Goal: Information Seeking & Learning: Learn about a topic

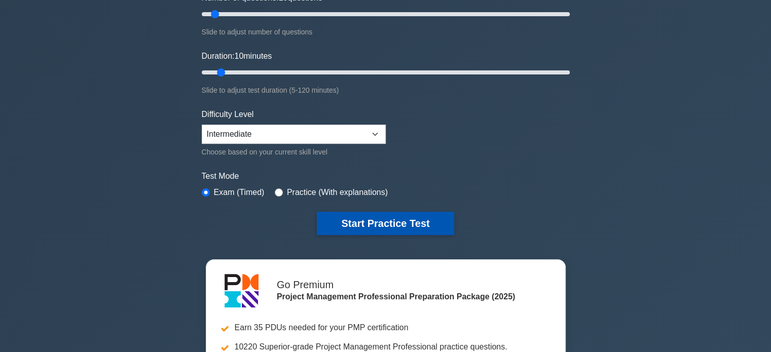
click at [369, 220] on button "Start Practice Test" at bounding box center [385, 223] width 137 height 23
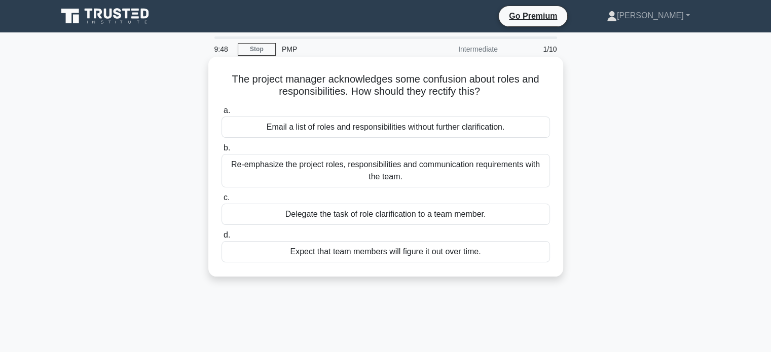
click at [451, 169] on div "Re-emphasize the project roles, responsibilities and communication requirements…" at bounding box center [385, 170] width 328 height 33
click at [221, 151] on input "b. Re-emphasize the project roles, responsibilities and communication requireme…" at bounding box center [221, 148] width 0 height 7
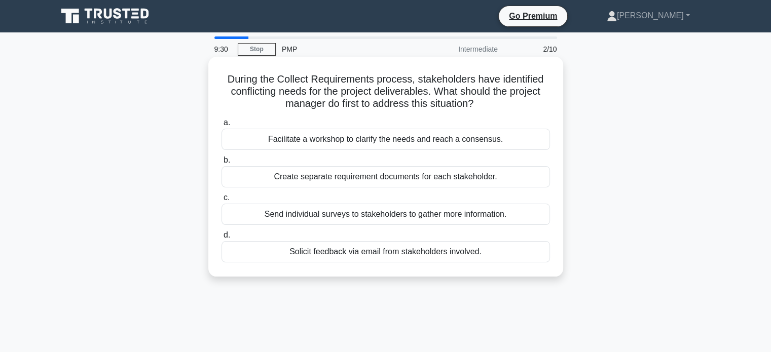
click at [421, 137] on div "Facilitate a workshop to clarify the needs and reach a consensus." at bounding box center [385, 139] width 328 height 21
click at [221, 126] on input "a. Facilitate a workshop to clarify the needs and reach a consensus." at bounding box center [221, 123] width 0 height 7
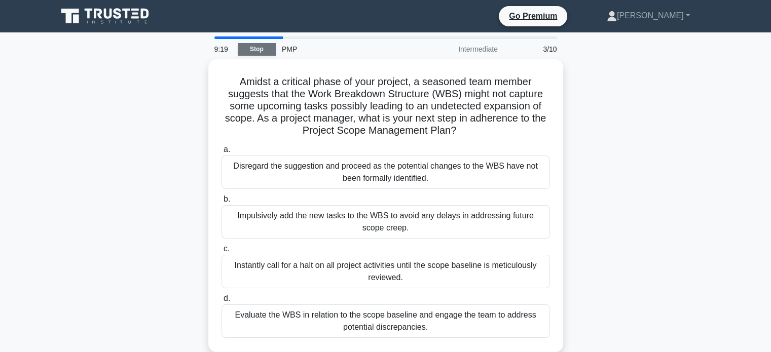
click at [251, 47] on link "Stop" at bounding box center [257, 49] width 38 height 13
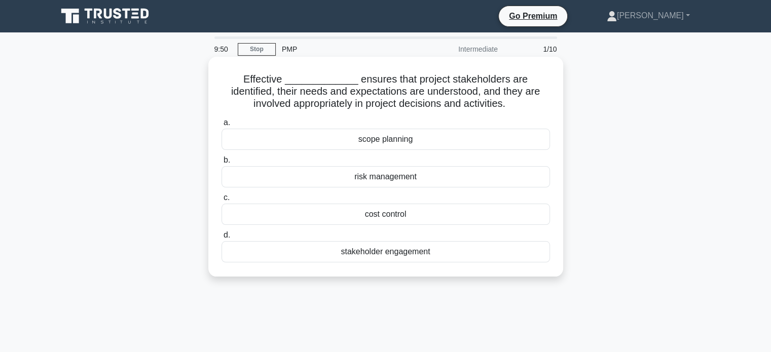
click at [401, 248] on div "stakeholder engagement" at bounding box center [385, 251] width 328 height 21
click at [221, 239] on input "d. stakeholder engagement" at bounding box center [221, 235] width 0 height 7
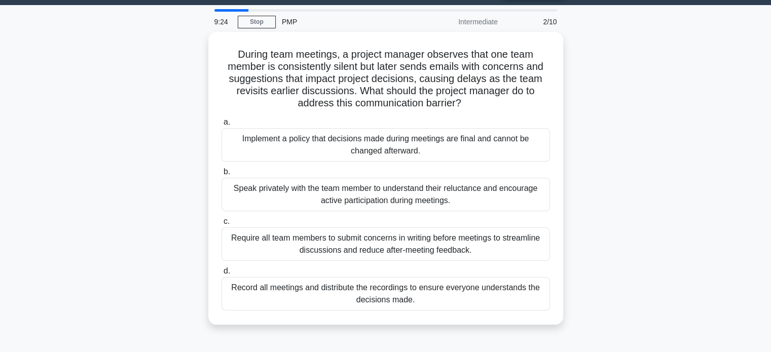
scroll to position [28, 0]
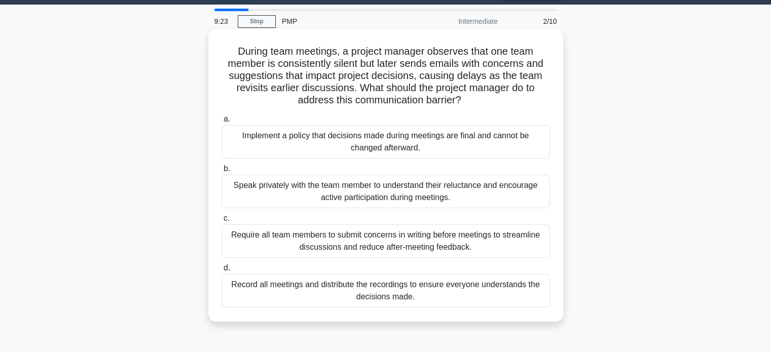
click at [381, 199] on div "Speak privately with the team member to understand their reluctance and encoura…" at bounding box center [385, 191] width 328 height 33
click at [221, 172] on input "b. Speak privately with the team member to understand their reluctance and enco…" at bounding box center [221, 169] width 0 height 7
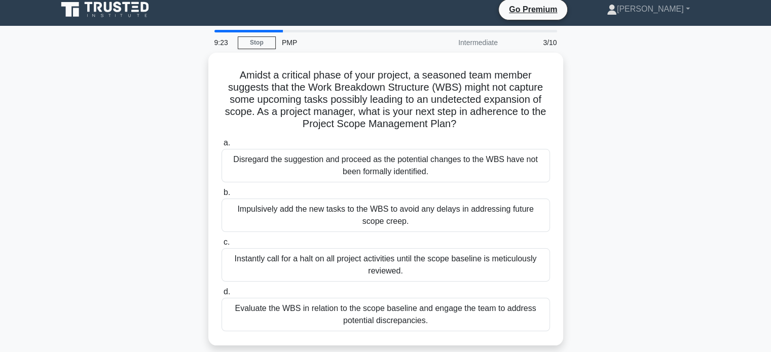
scroll to position [0, 0]
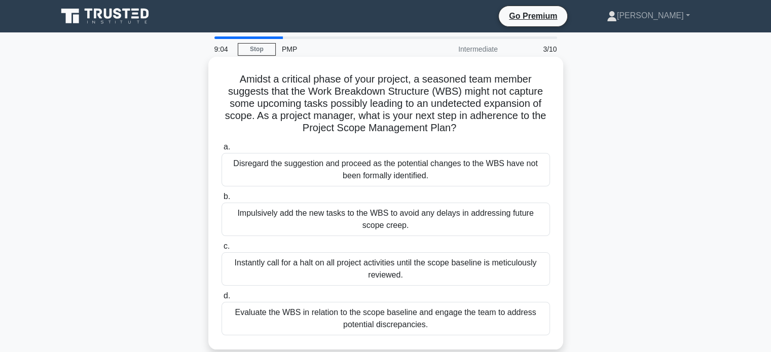
click at [368, 324] on div "Evaluate the WBS in relation to the scope baseline and engage the team to addre…" at bounding box center [385, 318] width 328 height 33
click at [221, 299] on input "d. Evaluate the WBS in relation to the scope baseline and engage the team to ad…" at bounding box center [221, 296] width 0 height 7
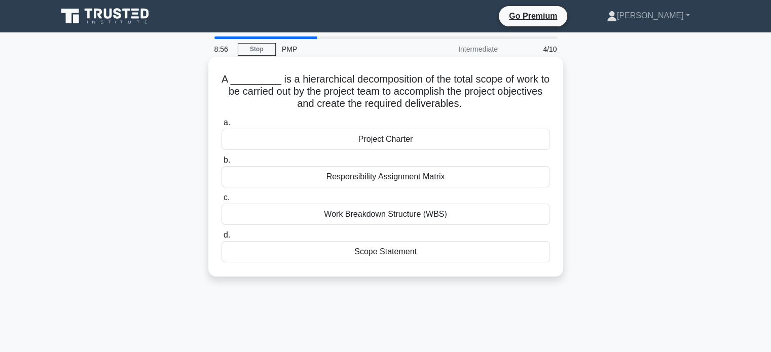
click at [367, 214] on div "Work Breakdown Structure (WBS)" at bounding box center [385, 214] width 328 height 21
click at [221, 201] on input "c. Work Breakdown Structure (WBS)" at bounding box center [221, 198] width 0 height 7
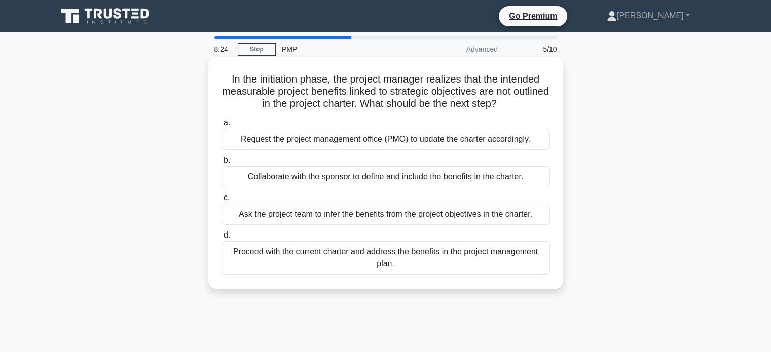
click at [350, 178] on div "Collaborate with the sponsor to define and include the benefits in the charter." at bounding box center [385, 176] width 328 height 21
click at [221, 164] on input "b. Collaborate with the sponsor to define and include the benefits in the chart…" at bounding box center [221, 160] width 0 height 7
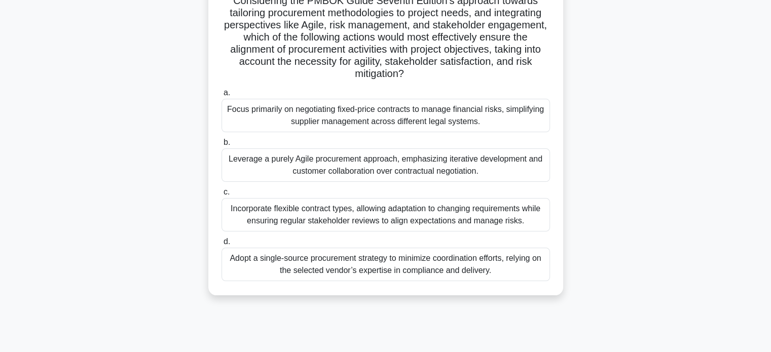
scroll to position [178, 0]
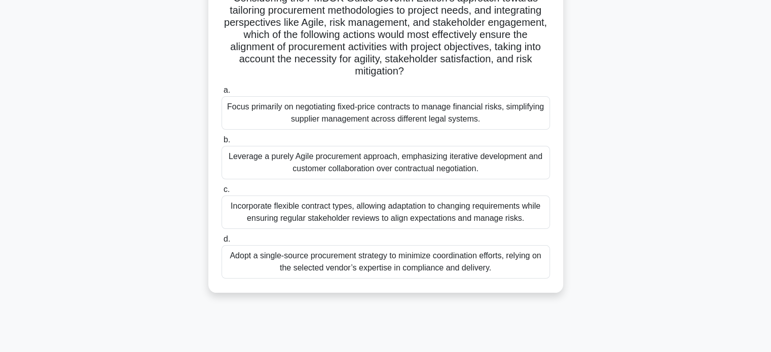
click at [468, 211] on div "Incorporate flexible contract types, allowing adaptation to changing requiremen…" at bounding box center [385, 212] width 328 height 33
click at [221, 193] on input "c. Incorporate flexible contract types, allowing adaptation to changing require…" at bounding box center [221, 189] width 0 height 7
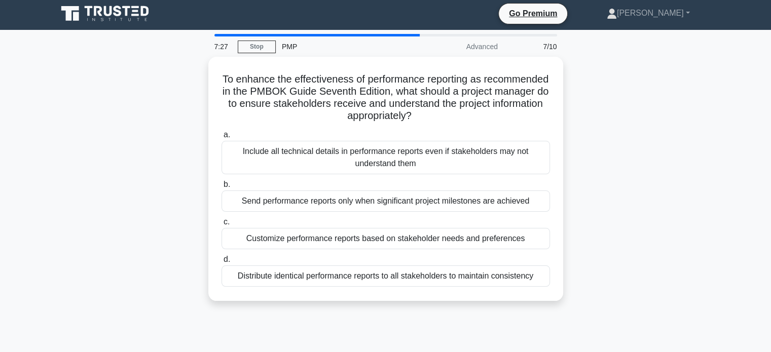
scroll to position [0, 0]
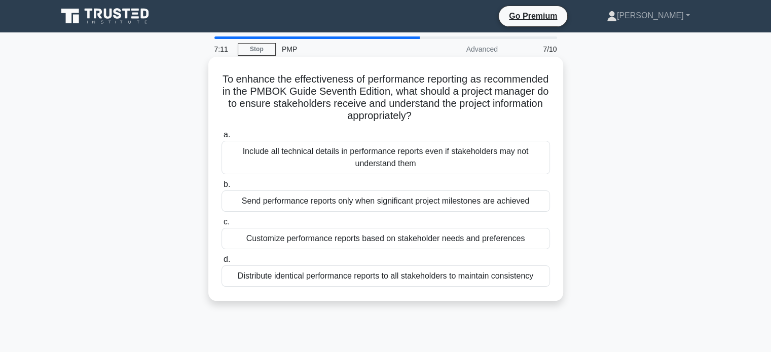
click at [463, 236] on div "Customize performance reports based on stakeholder needs and preferences" at bounding box center [385, 238] width 328 height 21
click at [221, 225] on input "c. Customize performance reports based on stakeholder needs and preferences" at bounding box center [221, 222] width 0 height 7
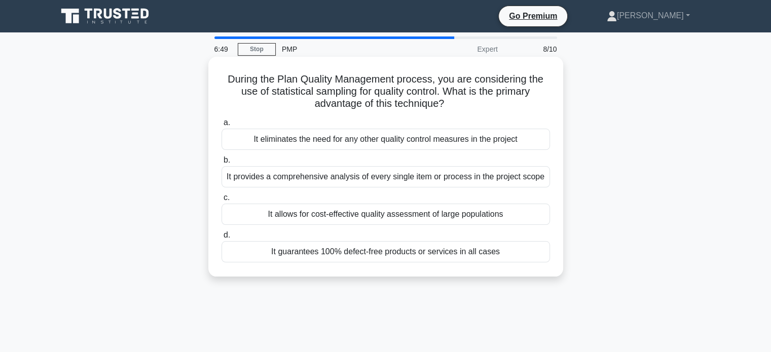
click at [449, 212] on div "It allows for cost-effective quality assessment of large populations" at bounding box center [385, 214] width 328 height 21
click at [221, 201] on input "c. It allows for cost-effective quality assessment of large populations" at bounding box center [221, 198] width 0 height 7
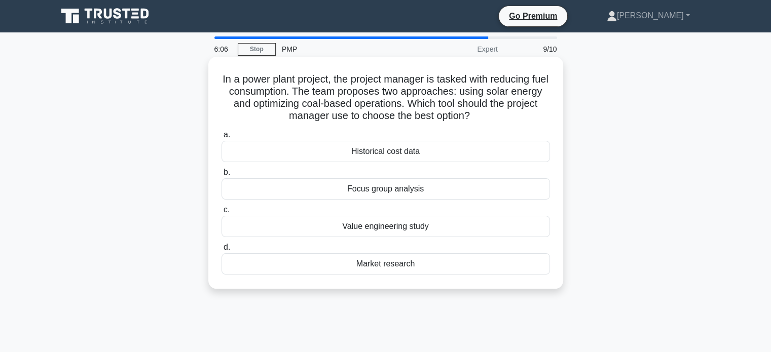
click at [388, 235] on div "Value engineering study" at bounding box center [385, 226] width 328 height 21
click at [221, 213] on input "c. Value engineering study" at bounding box center [221, 210] width 0 height 7
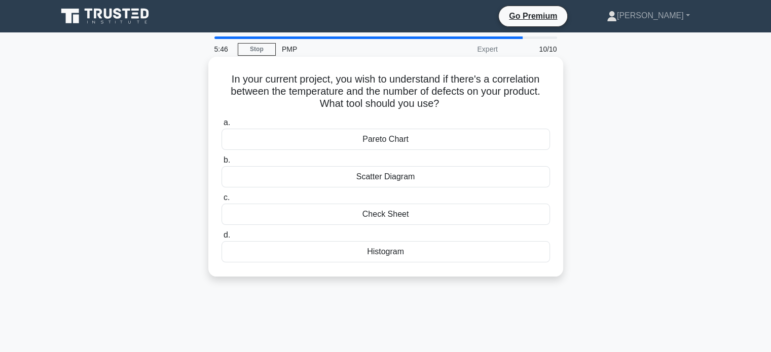
click at [385, 143] on div "Pareto Chart" at bounding box center [385, 139] width 328 height 21
click at [221, 126] on input "a. Pareto Chart" at bounding box center [221, 123] width 0 height 7
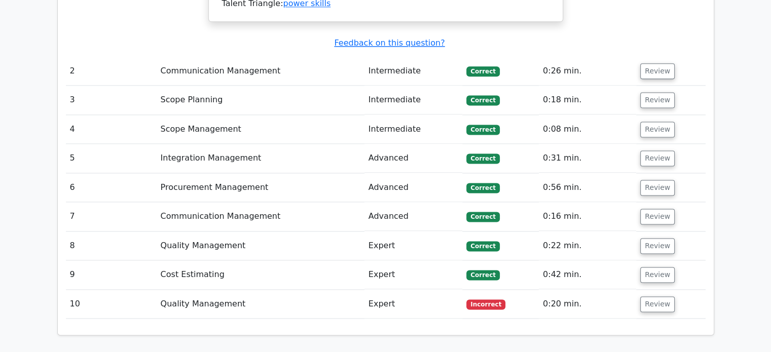
scroll to position [1367, 0]
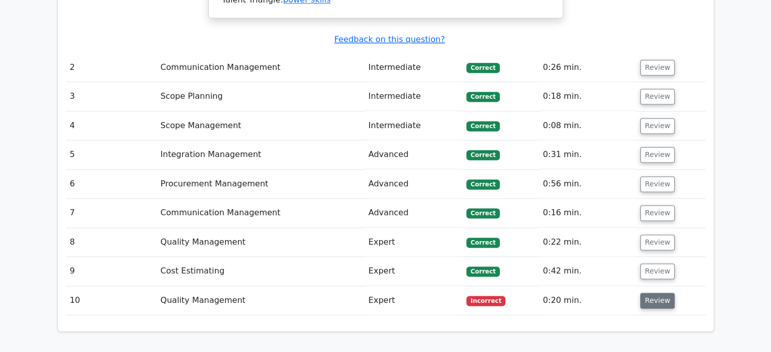
click at [659, 293] on button "Review" at bounding box center [657, 301] width 34 height 16
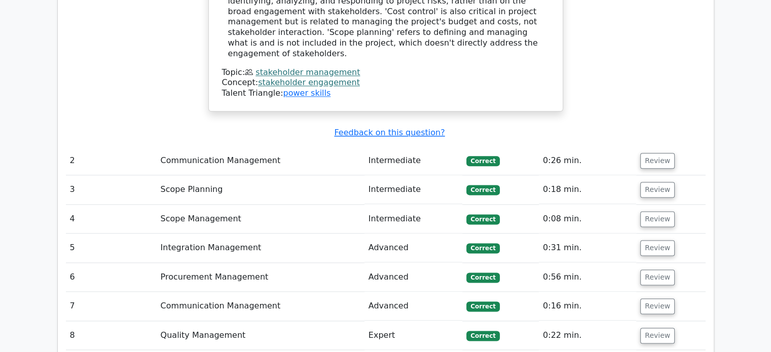
scroll to position [1274, 0]
click at [654, 211] on button "Review" at bounding box center [657, 219] width 34 height 16
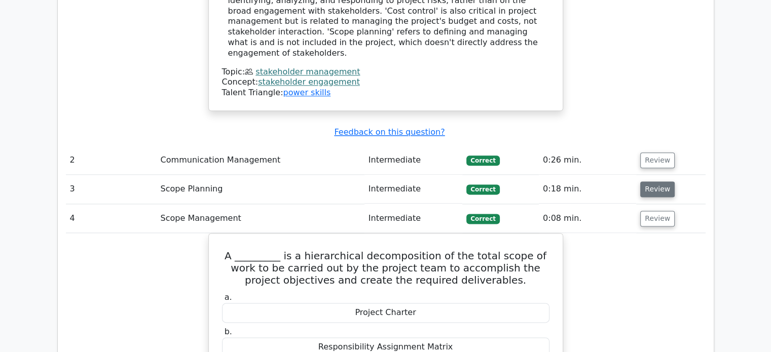
click at [651, 181] on button "Review" at bounding box center [657, 189] width 34 height 16
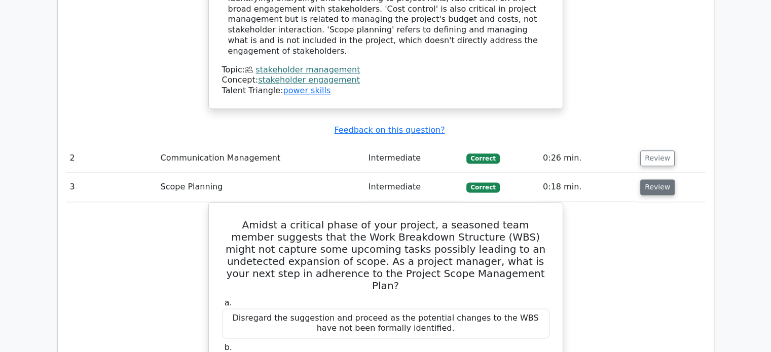
scroll to position [1275, 0]
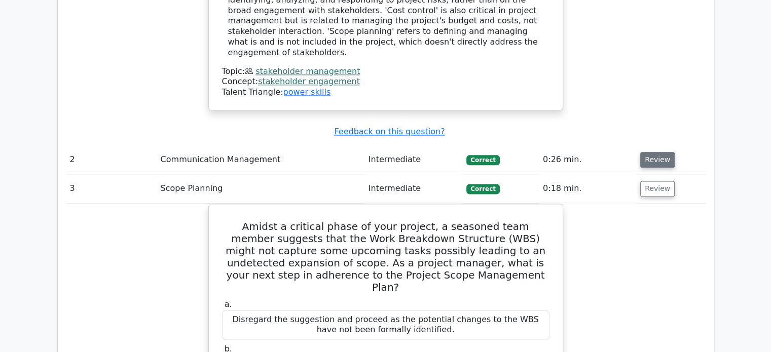
click at [657, 152] on button "Review" at bounding box center [657, 160] width 34 height 16
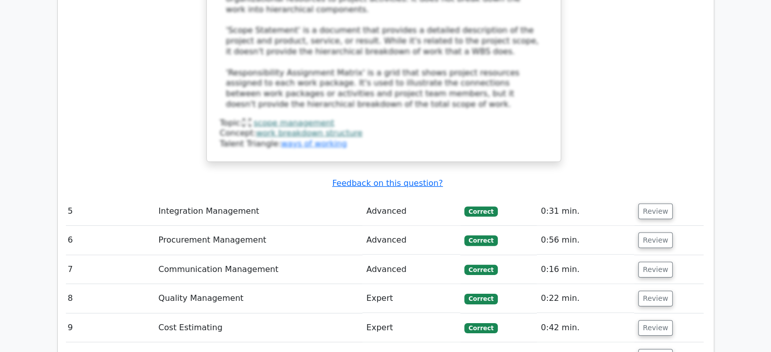
scroll to position [3096, 0]
click at [659, 262] on button "Review" at bounding box center [655, 270] width 34 height 16
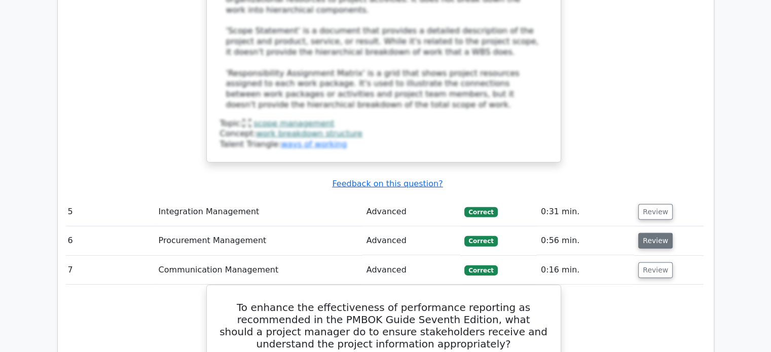
click at [655, 233] on button "Review" at bounding box center [655, 241] width 34 height 16
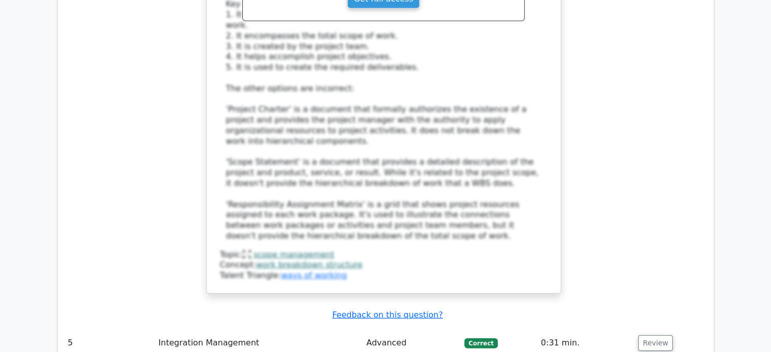
scroll to position [2965, 0]
click at [652, 336] on button "Review" at bounding box center [655, 344] width 34 height 16
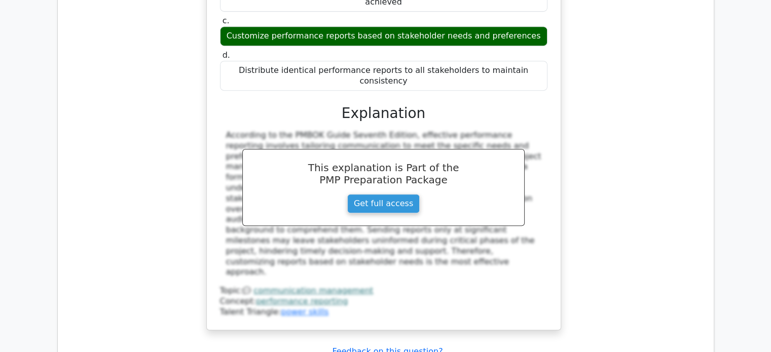
scroll to position [5061, 0]
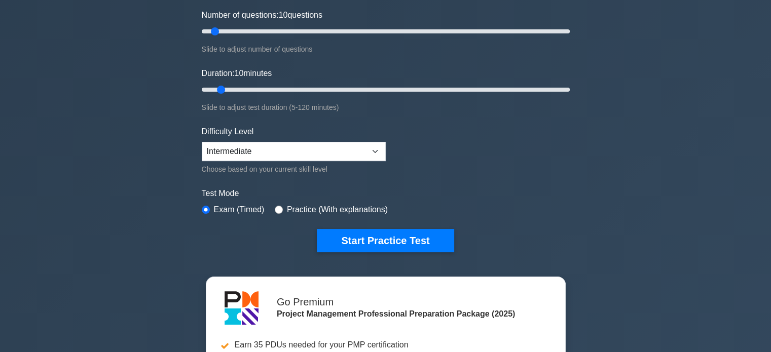
scroll to position [131, 0]
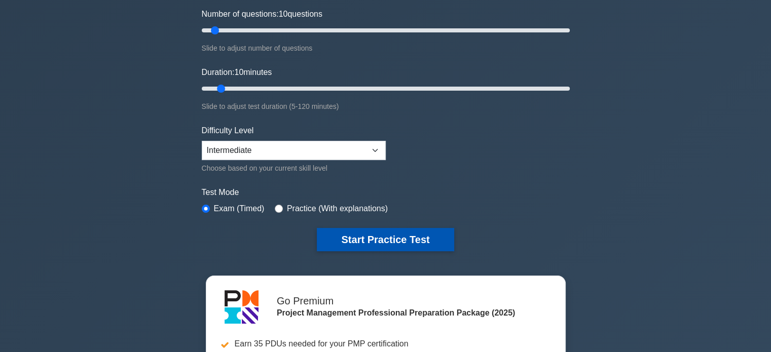
click at [365, 235] on button "Start Practice Test" at bounding box center [385, 239] width 137 height 23
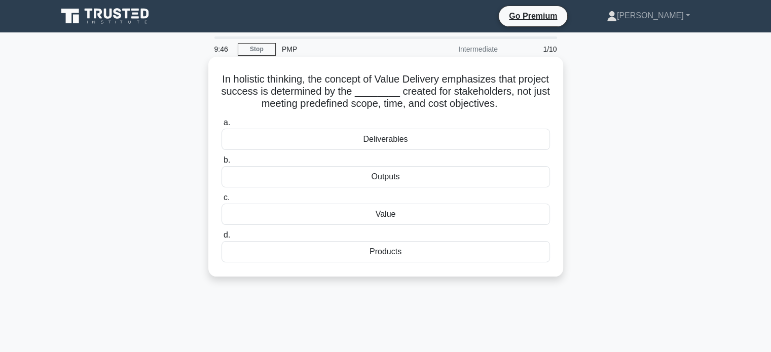
click at [366, 220] on div "Value" at bounding box center [385, 214] width 328 height 21
click at [221, 201] on input "c. Value" at bounding box center [221, 198] width 0 height 7
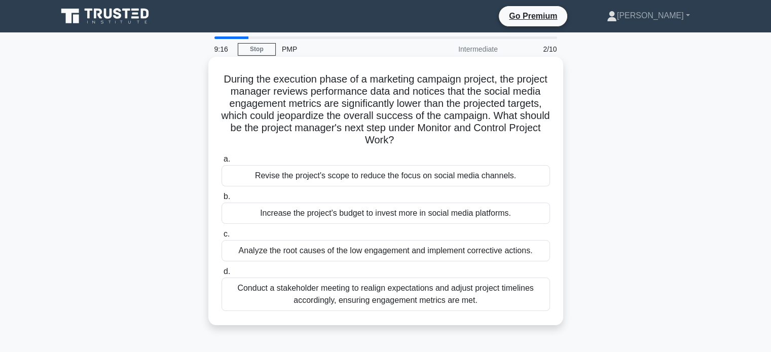
click at [367, 251] on div "Analyze the root causes of the low engagement and implement corrective actions." at bounding box center [385, 250] width 328 height 21
click at [221, 238] on input "c. Analyze the root causes of the low engagement and implement corrective actio…" at bounding box center [221, 234] width 0 height 7
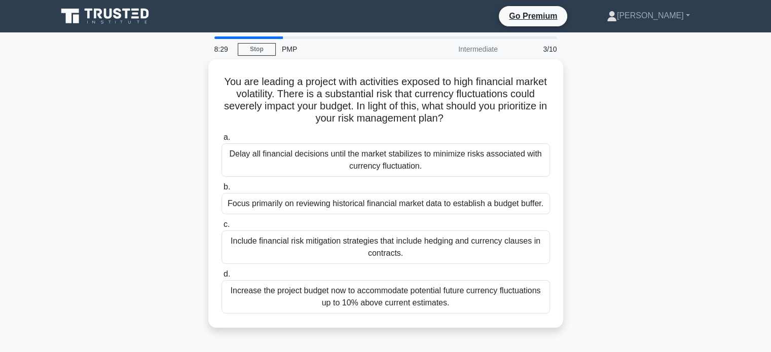
click at [367, 251] on div "Include financial risk mitigation strategies that include hedging and currency …" at bounding box center [385, 247] width 328 height 33
click at [221, 228] on input "c. Include financial risk mitigation strategies that include hedging and curren…" at bounding box center [221, 224] width 0 height 7
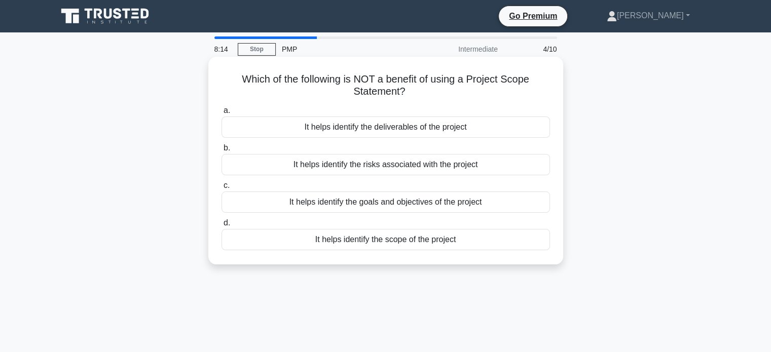
click at [354, 169] on div "It helps identify the risks associated with the project" at bounding box center [385, 164] width 328 height 21
click at [221, 151] on input "b. It helps identify the risks associated with the project" at bounding box center [221, 148] width 0 height 7
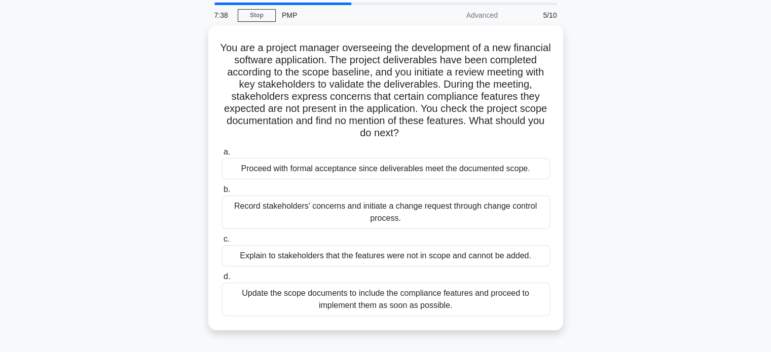
scroll to position [34, 0]
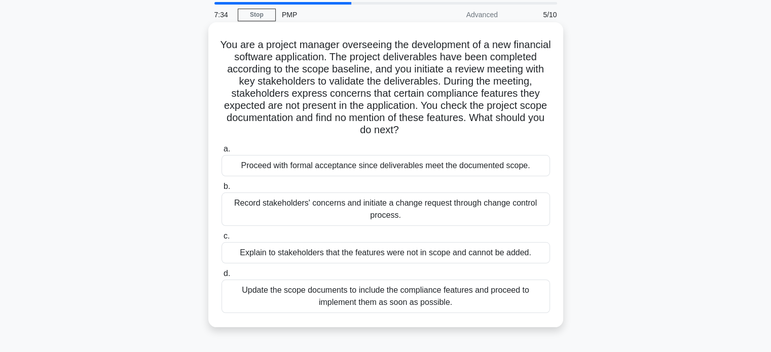
click at [308, 213] on div "Record stakeholders' concerns and initiate a change request through change cont…" at bounding box center [385, 209] width 328 height 33
click at [221, 190] on input "b. Record stakeholders' concerns and initiate a change request through change c…" at bounding box center [221, 186] width 0 height 7
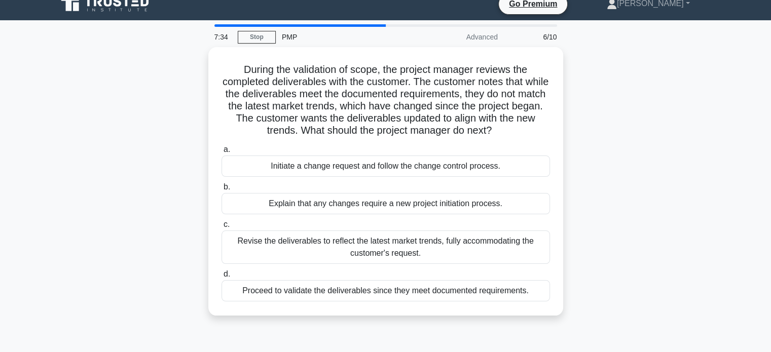
scroll to position [0, 0]
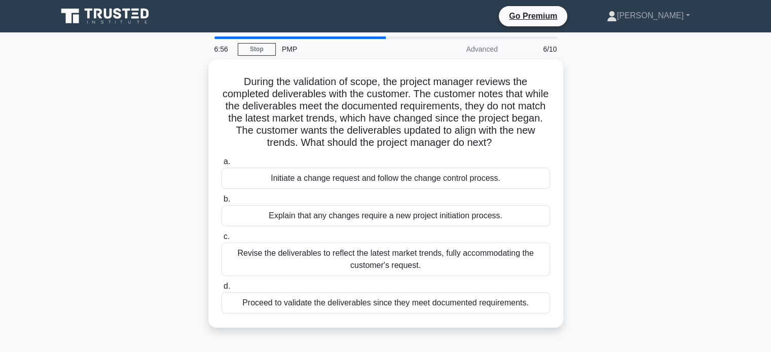
click at [308, 213] on div "Explain that any changes require a new project initiation process." at bounding box center [385, 215] width 328 height 21
click at [221, 203] on input "b. Explain that any changes require a new project initiation process." at bounding box center [221, 199] width 0 height 7
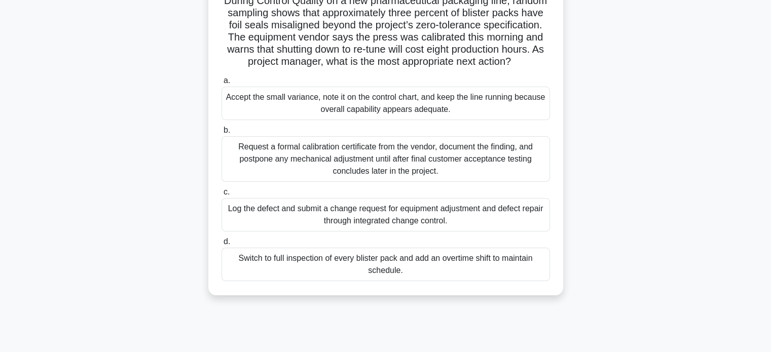
scroll to position [79, 0]
click at [267, 221] on div "Log the defect and submit a change request for equipment adjustment and defect …" at bounding box center [385, 214] width 328 height 33
click at [221, 195] on input "c. Log the defect and submit a change request for equipment adjustment and defe…" at bounding box center [221, 191] width 0 height 7
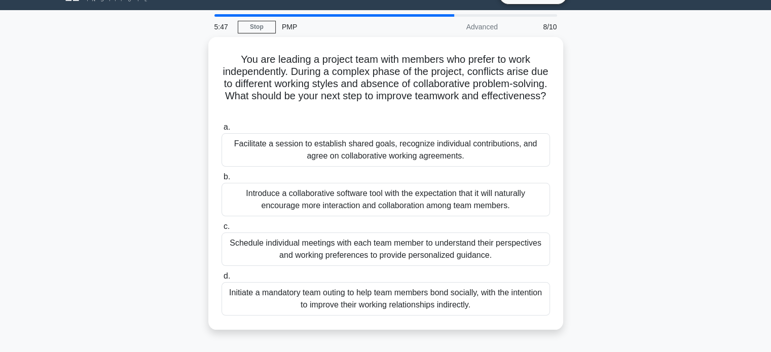
scroll to position [22, 0]
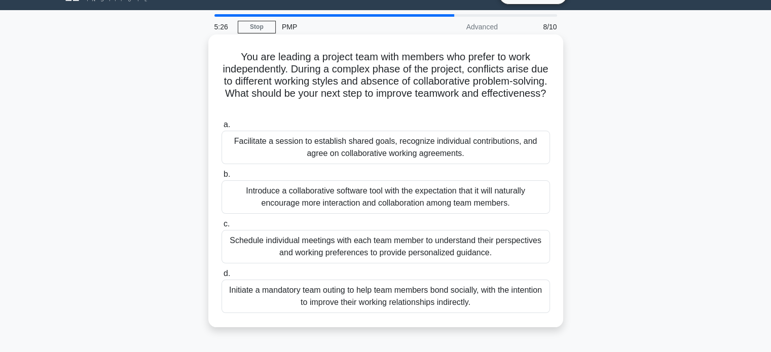
click at [353, 141] on div "Facilitate a session to establish shared goals, recognize individual contributi…" at bounding box center [385, 147] width 328 height 33
click at [221, 128] on input "a. Facilitate a session to establish shared goals, recognize individual contrib…" at bounding box center [221, 125] width 0 height 7
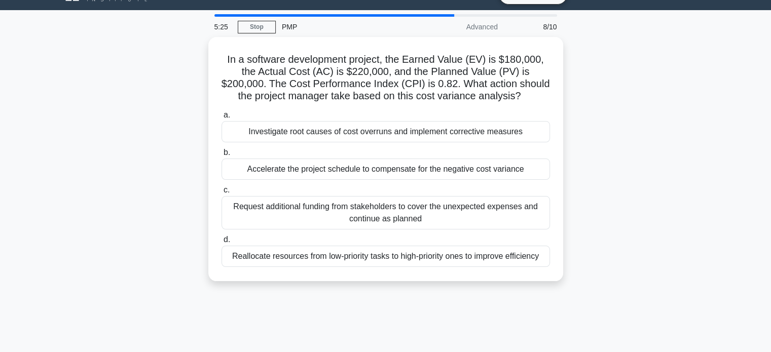
scroll to position [0, 0]
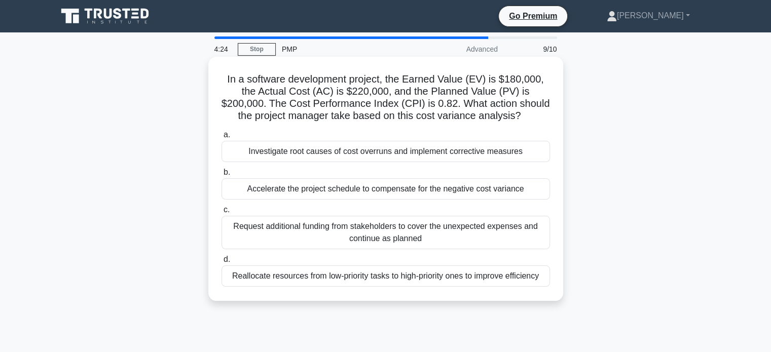
drag, startPoint x: 360, startPoint y: 279, endPoint x: 356, endPoint y: 254, distance: 25.6
click at [356, 254] on label "d. Reallocate resources from low-priority tasks to high-priority ones to improv…" at bounding box center [385, 269] width 328 height 33
click at [362, 176] on label "b. Accelerate the project schedule to compensate for the negative cost variance" at bounding box center [385, 182] width 328 height 33
click at [221, 176] on input "b. Accelerate the project schedule to compensate for the negative cost variance" at bounding box center [221, 172] width 0 height 7
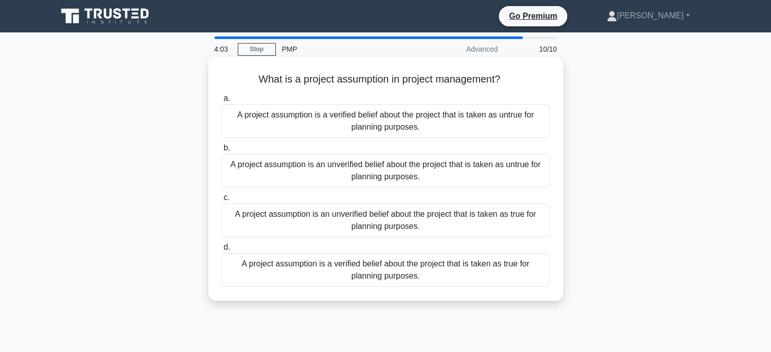
click at [373, 220] on div "A project assumption is an unverified belief about the project that is taken as…" at bounding box center [385, 220] width 328 height 33
click at [221, 201] on input "c. A project assumption is an unverified belief about the project that is taken…" at bounding box center [221, 198] width 0 height 7
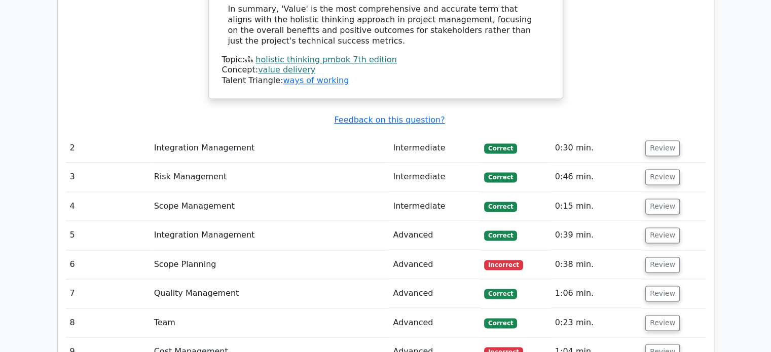
scroll to position [1396, 0]
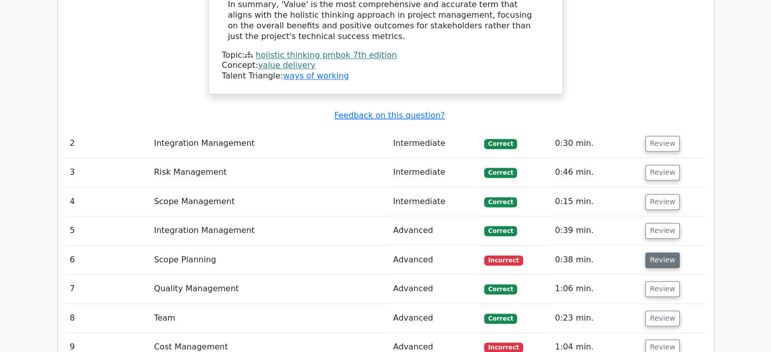
click at [649, 252] on button "Review" at bounding box center [662, 260] width 34 height 16
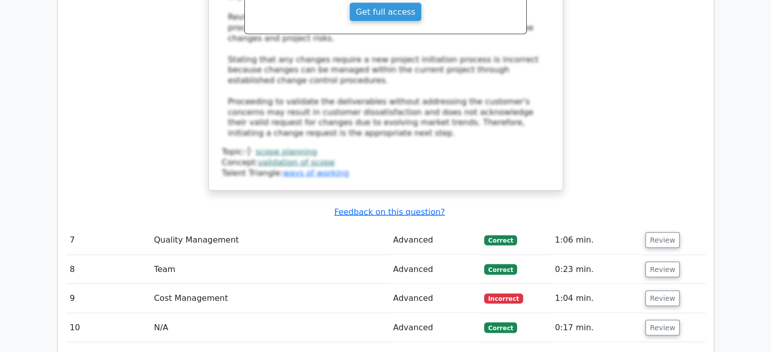
scroll to position [2034, 0]
click at [657, 290] on button "Review" at bounding box center [662, 298] width 34 height 16
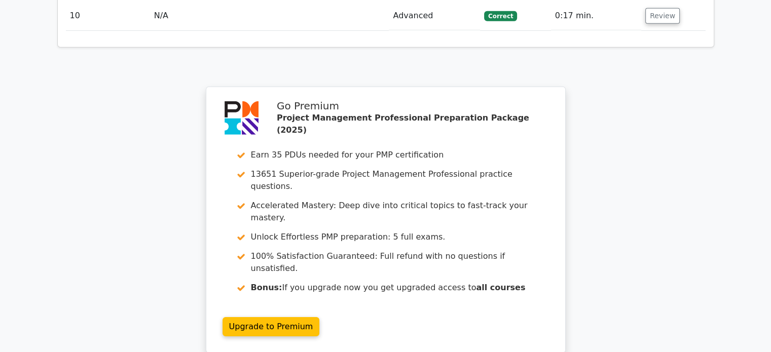
scroll to position [3087, 0]
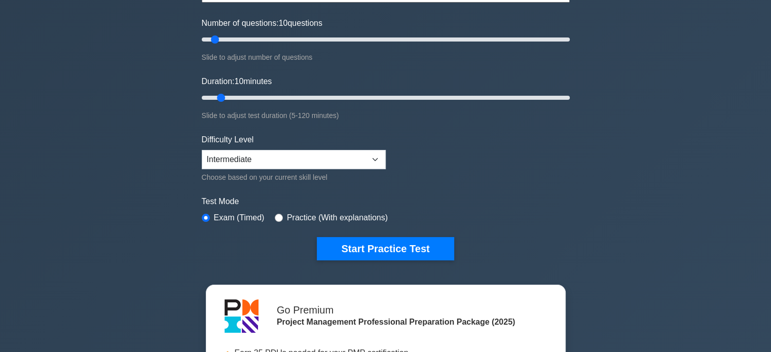
scroll to position [128, 0]
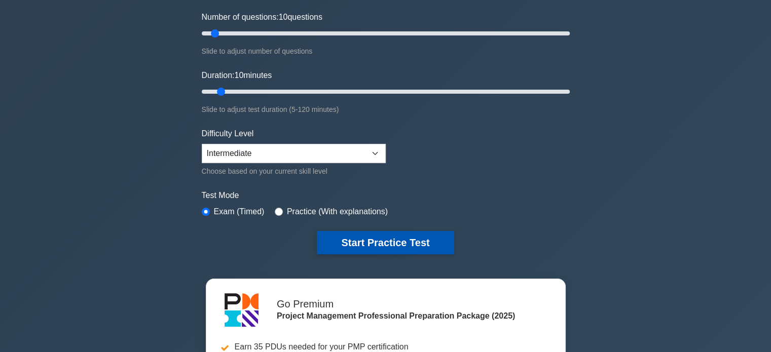
click at [366, 240] on button "Start Practice Test" at bounding box center [385, 242] width 137 height 23
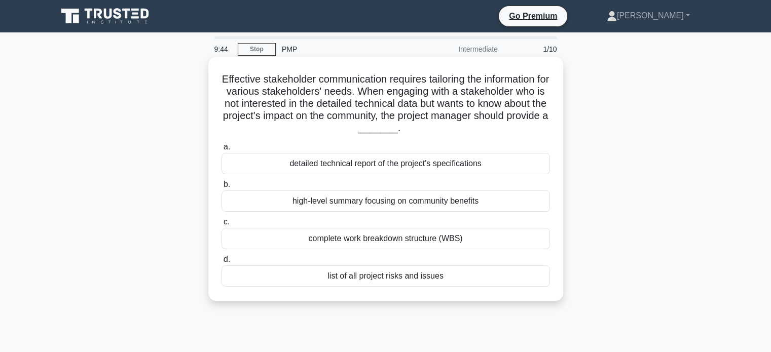
click at [485, 199] on div "high-level summary focusing on community benefits" at bounding box center [385, 201] width 328 height 21
click at [221, 188] on input "b. high-level summary focusing on community benefits" at bounding box center [221, 184] width 0 height 7
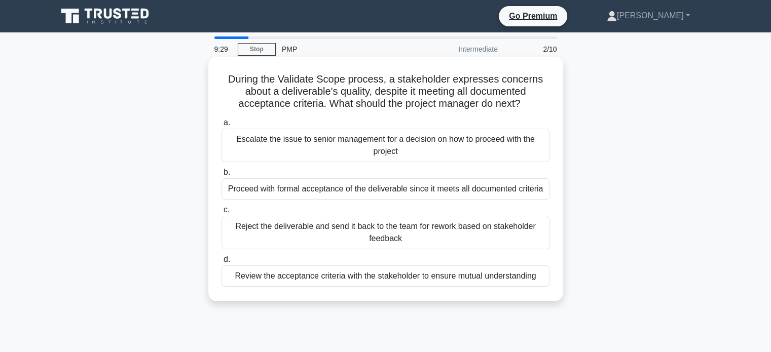
click at [471, 280] on div "Review the acceptance criteria with the stakeholder to ensure mutual understand…" at bounding box center [385, 275] width 328 height 21
click at [221, 263] on input "d. Review the acceptance criteria with the stakeholder to ensure mutual underst…" at bounding box center [221, 259] width 0 height 7
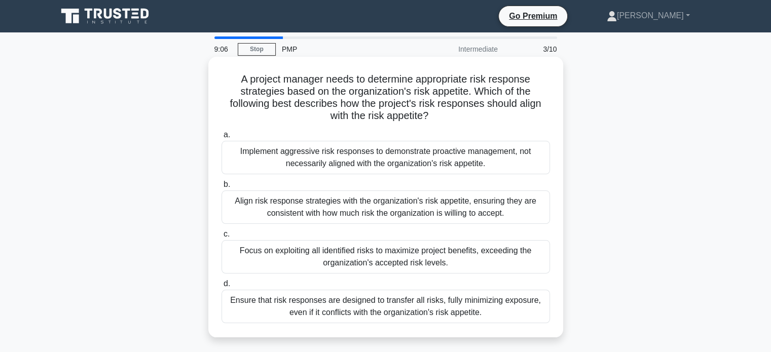
click at [442, 208] on div "Align risk response strategies with the organization's risk appetite, ensuring …" at bounding box center [385, 207] width 328 height 33
click at [221, 188] on input "b. Align risk response strategies with the organization's risk appetite, ensuri…" at bounding box center [221, 184] width 0 height 7
